Goal: Task Accomplishment & Management: Manage account settings

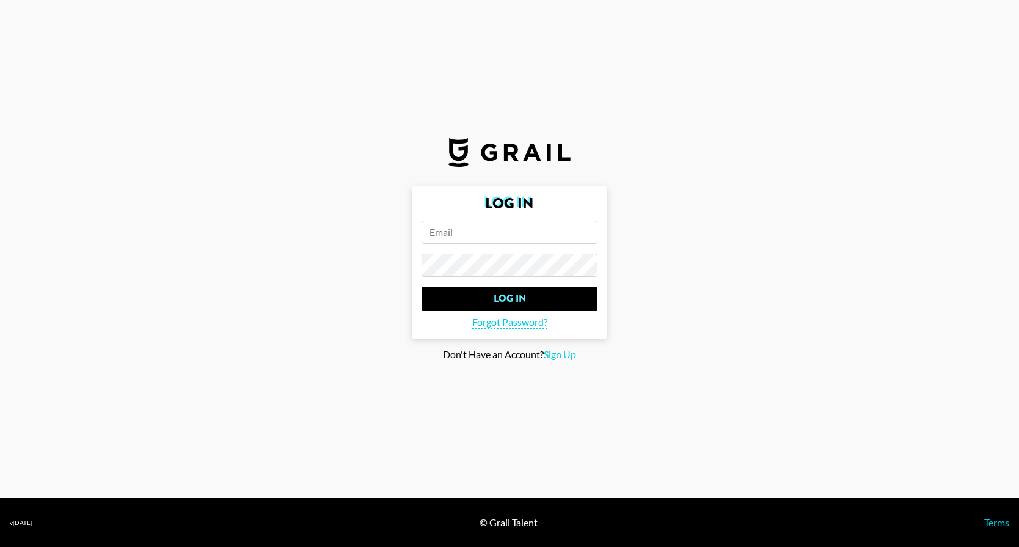
drag, startPoint x: 459, startPoint y: 209, endPoint x: 458, endPoint y: 227, distance: 17.7
click at [458, 211] on form "Log In Log In Forgot Password?" at bounding box center [510, 262] width 196 height 152
click at [458, 227] on input "email" at bounding box center [510, 232] width 176 height 23
type input "c"
paste input "[EMAIL_ADDRESS][PERSON_NAME][DOMAIN_NAME]"
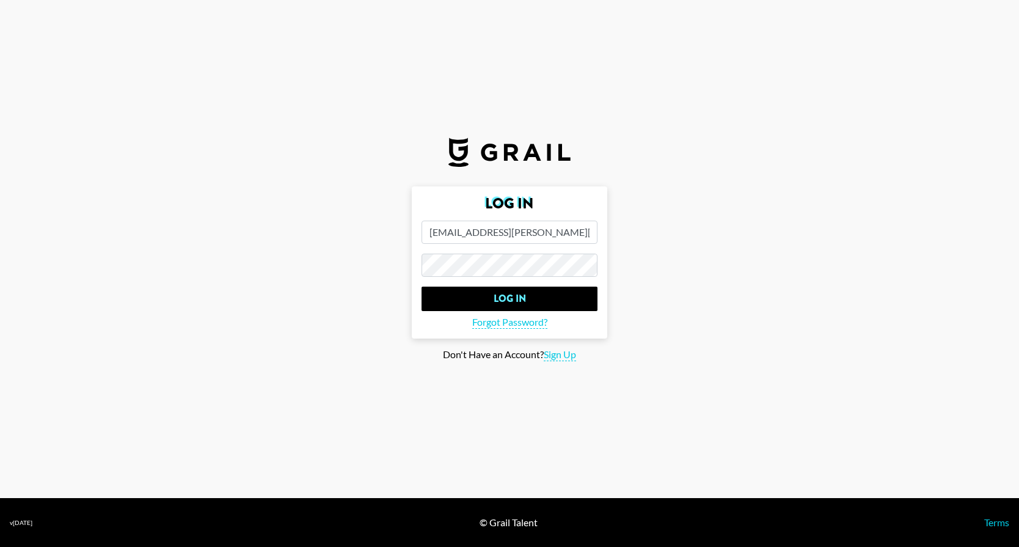
type input "[EMAIL_ADDRESS][PERSON_NAME][DOMAIN_NAME]"
click at [514, 298] on input "Log In" at bounding box center [510, 299] width 176 height 24
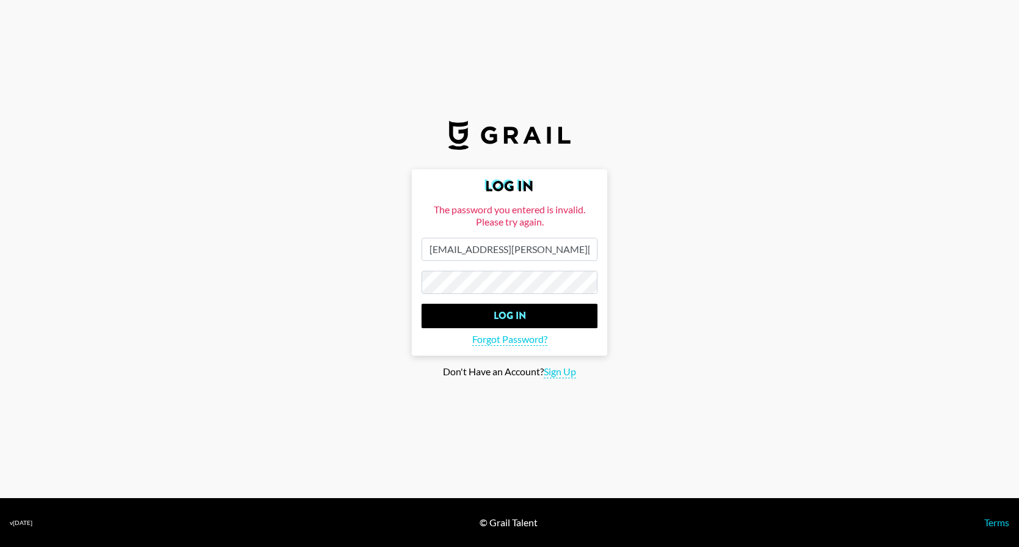
click at [572, 379] on section "Log In The password you entered is invalid. Please try again. [PERSON_NAME][EMA…" at bounding box center [509, 249] width 1019 height 498
click at [568, 375] on span "Sign Up" at bounding box center [560, 371] width 32 height 13
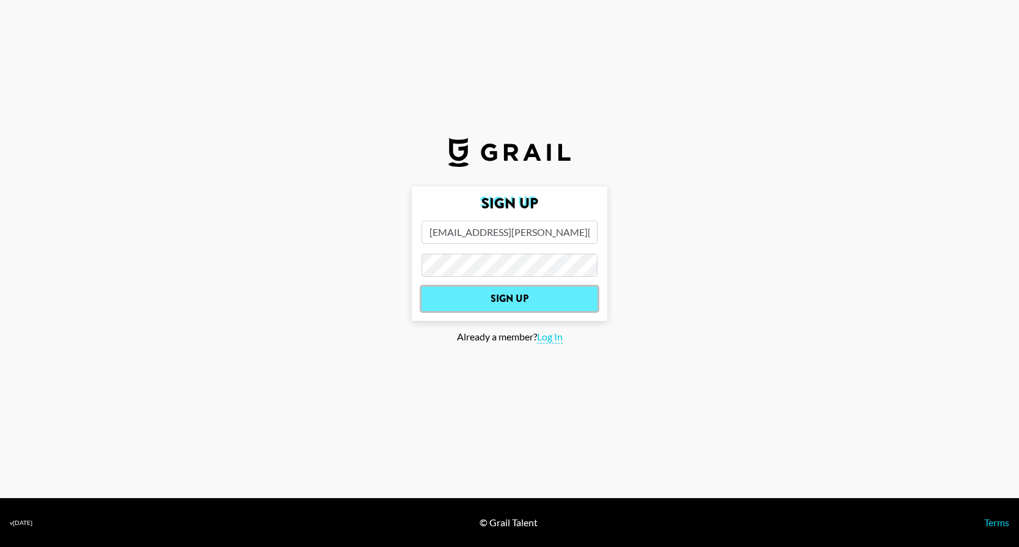
click at [499, 302] on input "Sign Up" at bounding box center [510, 299] width 176 height 24
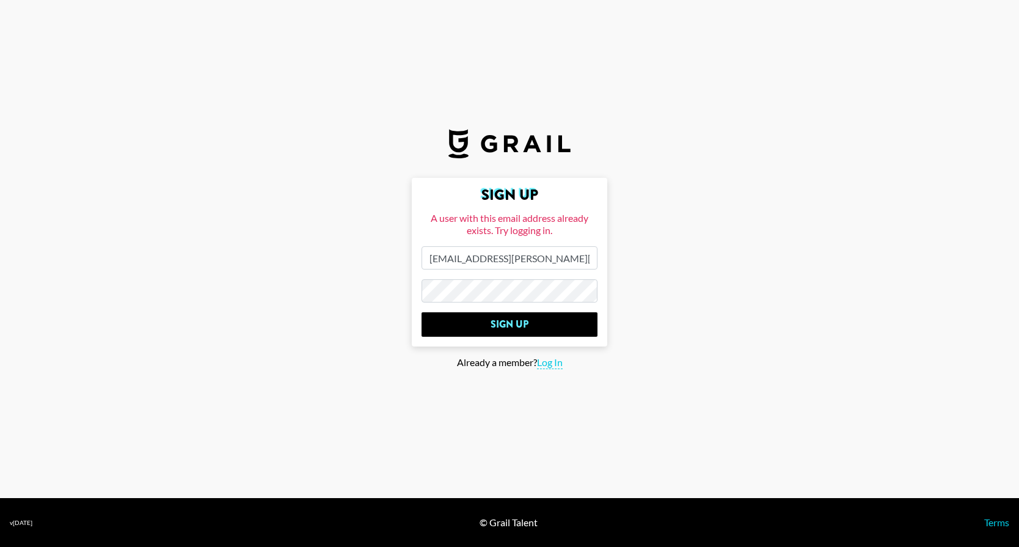
click at [524, 278] on form "Sign Up A user with this email address already exists. Try logging in. [PERSON_…" at bounding box center [510, 262] width 196 height 169
click at [372, 272] on main "Sign Up A user with this email address already exists. Try logging in. [PERSON_…" at bounding box center [510, 273] width 1000 height 191
click at [422, 312] on input "Sign Up" at bounding box center [510, 324] width 176 height 24
click at [507, 320] on input "Sign Up" at bounding box center [510, 324] width 176 height 24
click at [547, 365] on span "Log In" at bounding box center [550, 362] width 26 height 13
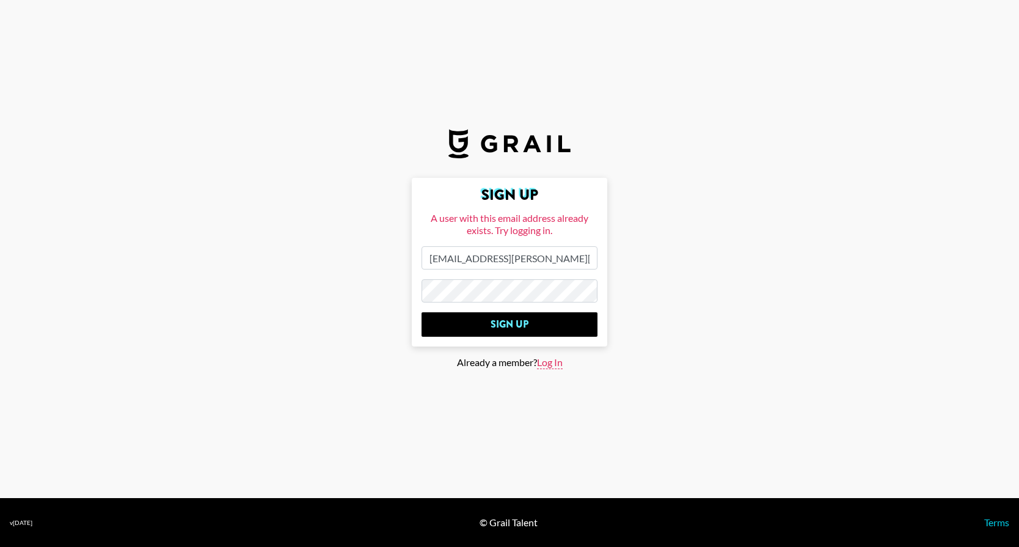
type input "Log In"
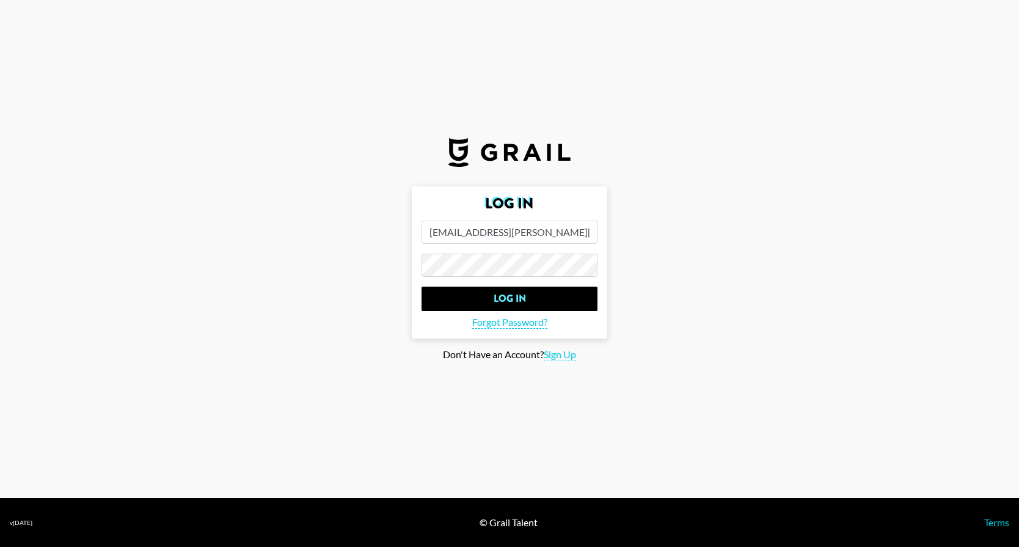
click at [328, 266] on main "Log In [EMAIL_ADDRESS][PERSON_NAME][DOMAIN_NAME] Log In Forgot Password? Don't …" at bounding box center [510, 273] width 1000 height 175
click at [422, 287] on input "Log In" at bounding box center [510, 299] width 176 height 24
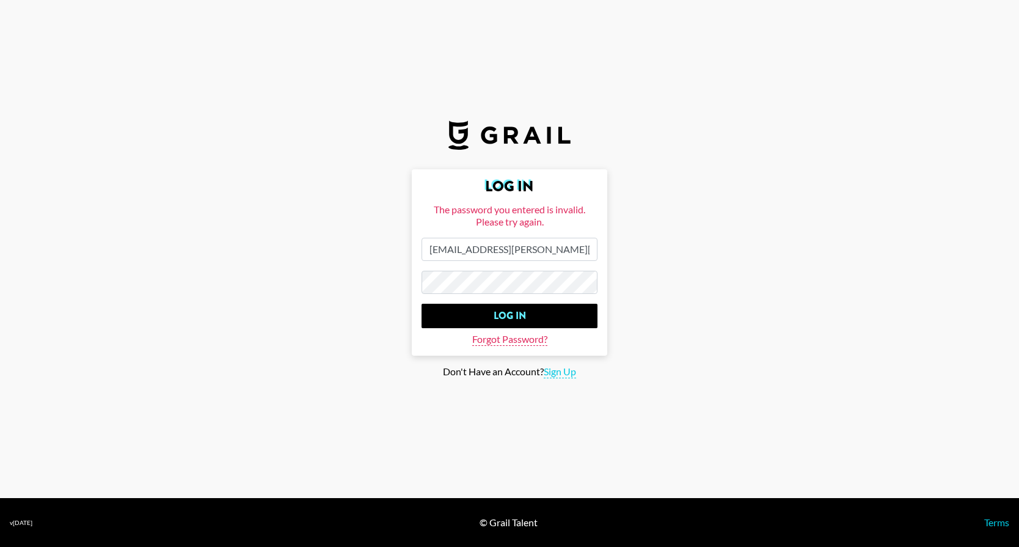
click at [489, 335] on span "Forgot Password?" at bounding box center [509, 339] width 75 height 13
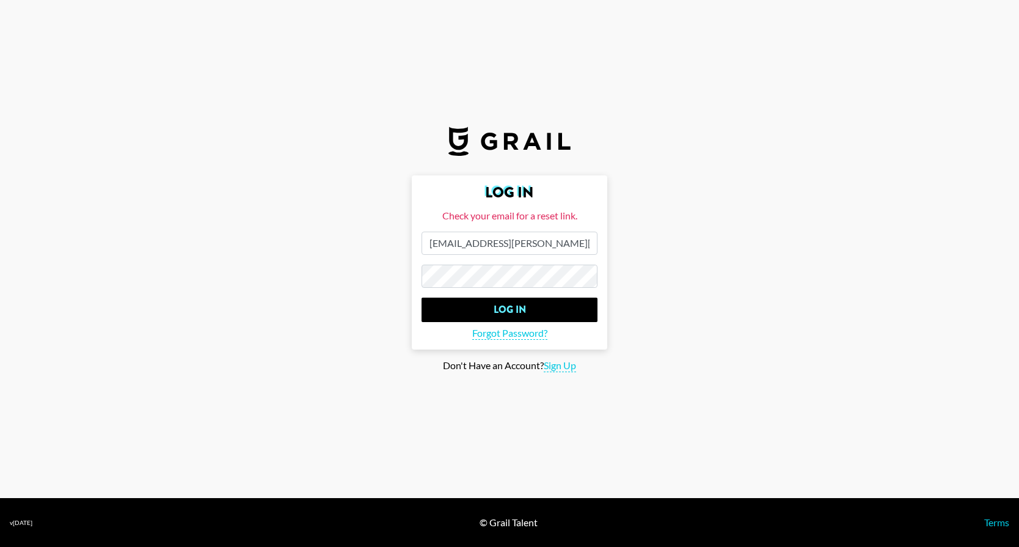
click at [513, 240] on input "[EMAIL_ADDRESS][PERSON_NAME][DOMAIN_NAME]" at bounding box center [510, 243] width 176 height 23
click at [577, 241] on input "[EMAIL_ADDRESS][PERSON_NAME][DOMAIN_NAME]" at bounding box center [510, 243] width 176 height 23
click at [412, 277] on form "Log In Check your email for a reset link. [PERSON_NAME][EMAIL_ADDRESS][PERSON_N…" at bounding box center [510, 262] width 196 height 174
click at [502, 415] on section "Log In Check your email for a reset link. [PERSON_NAME][EMAIL_ADDRESS][PERSON_N…" at bounding box center [509, 249] width 1019 height 498
click at [422, 298] on input "Log In" at bounding box center [510, 310] width 176 height 24
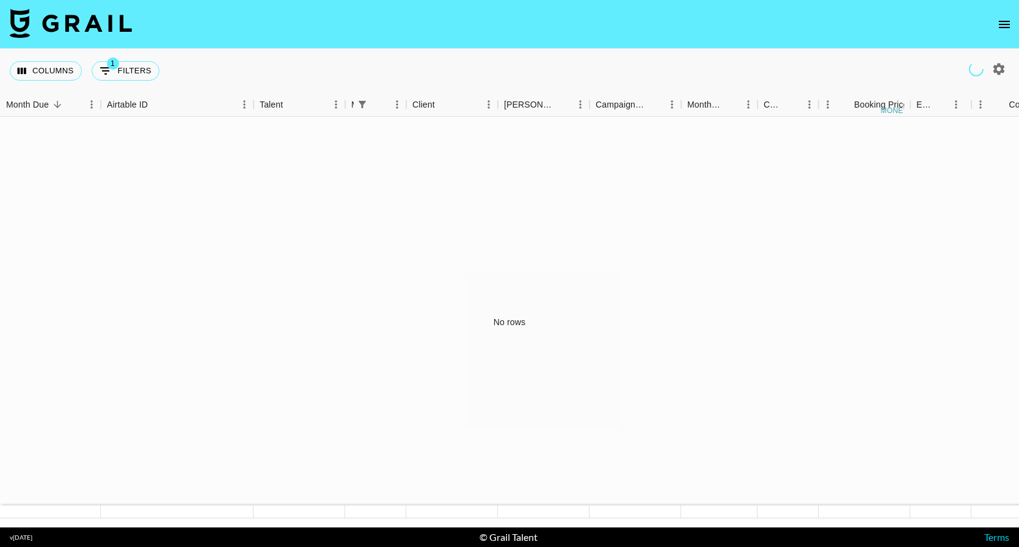
scroll to position [0, 2]
